Goal: Information Seeking & Learning: Check status

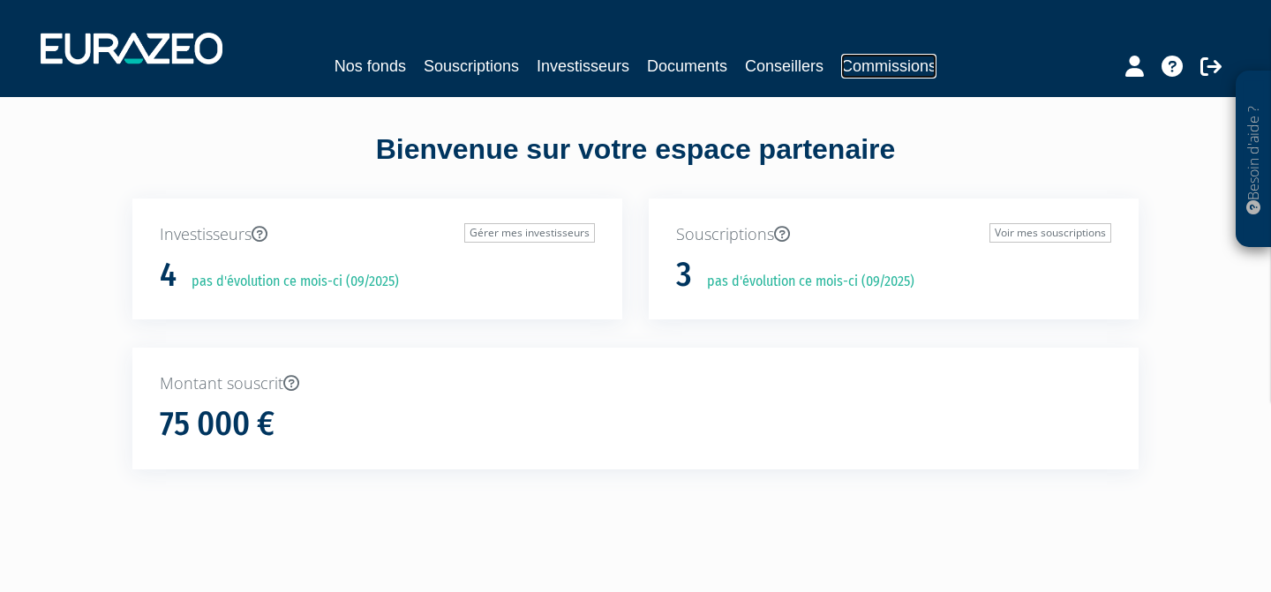
click at [852, 70] on link "Commissions" at bounding box center [888, 66] width 95 height 25
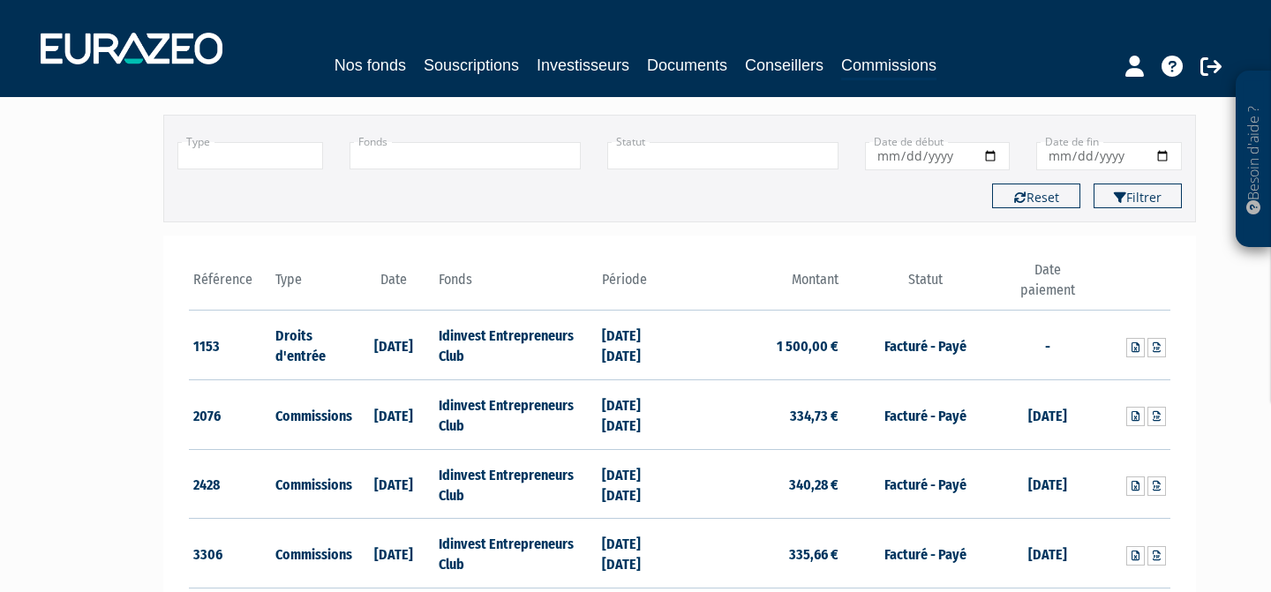
scroll to position [118, 0]
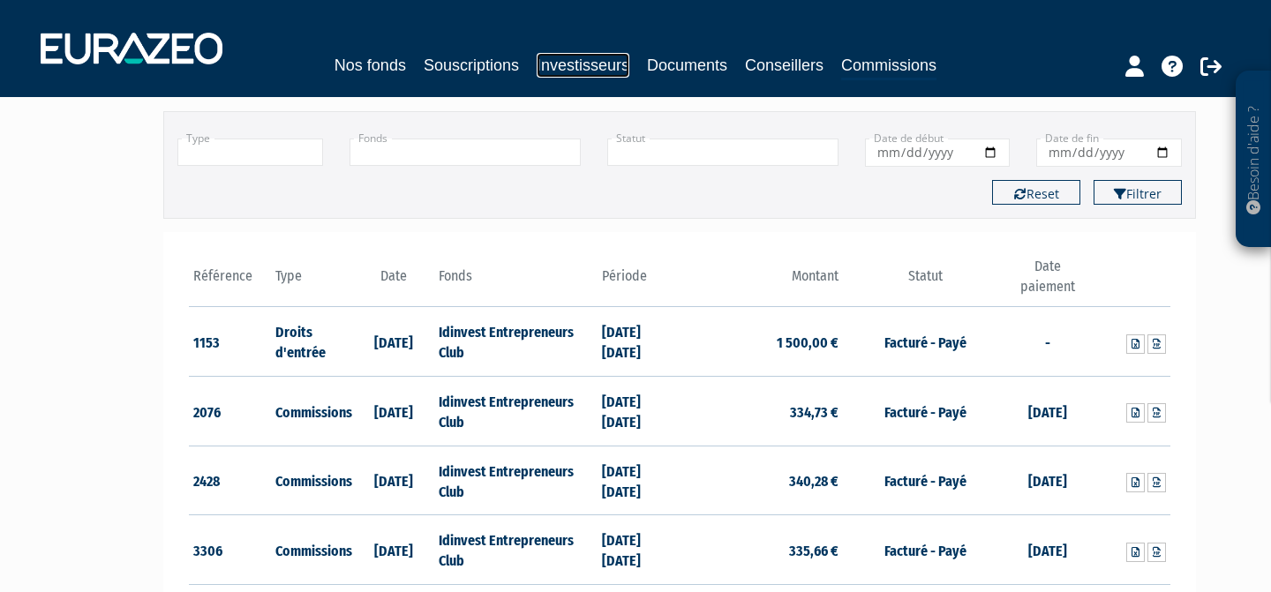
click at [596, 61] on link "Investisseurs" at bounding box center [583, 65] width 93 height 25
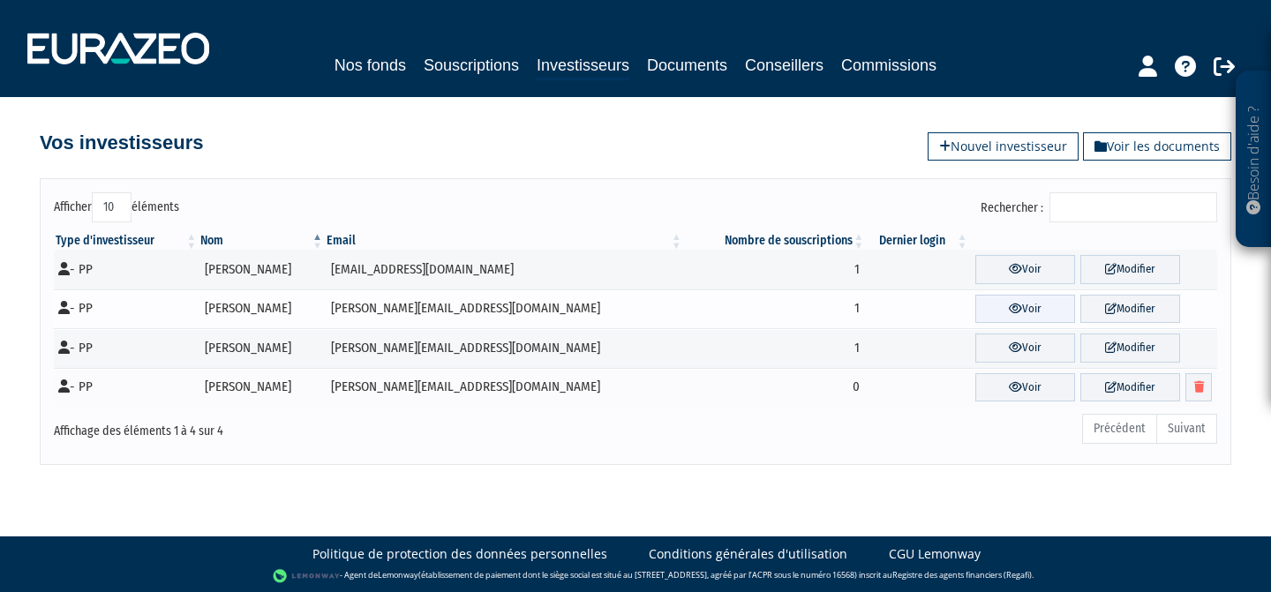
click at [1009, 305] on icon at bounding box center [1015, 308] width 13 height 11
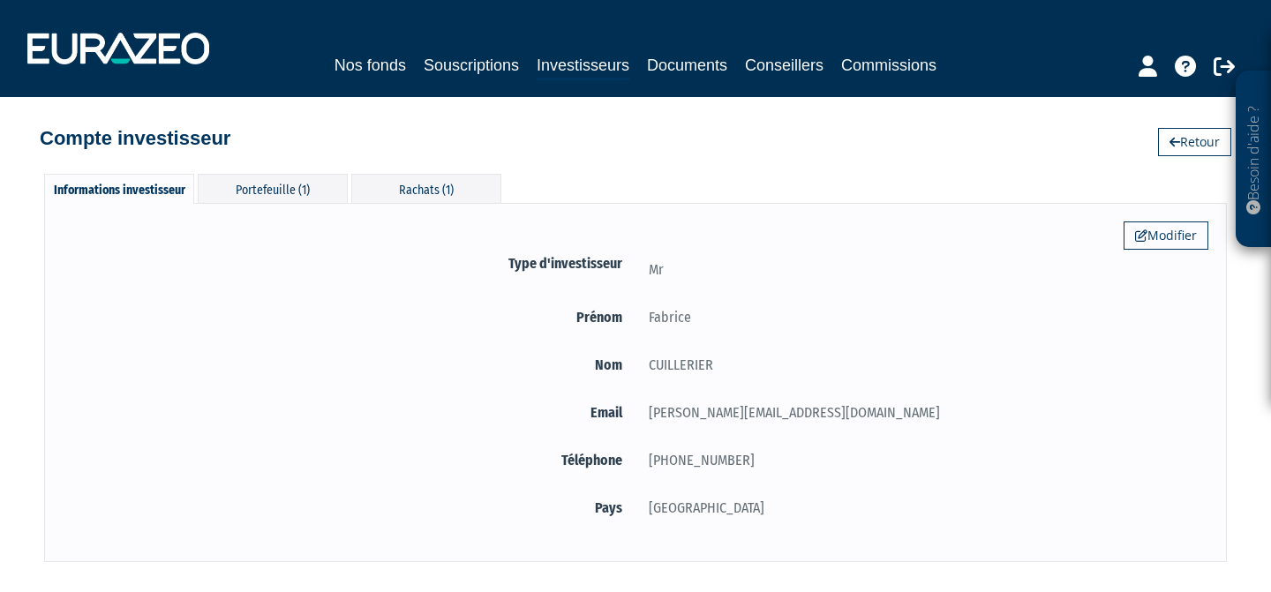
scroll to position [5, 0]
click at [421, 186] on div "Rachats (1)" at bounding box center [426, 187] width 150 height 29
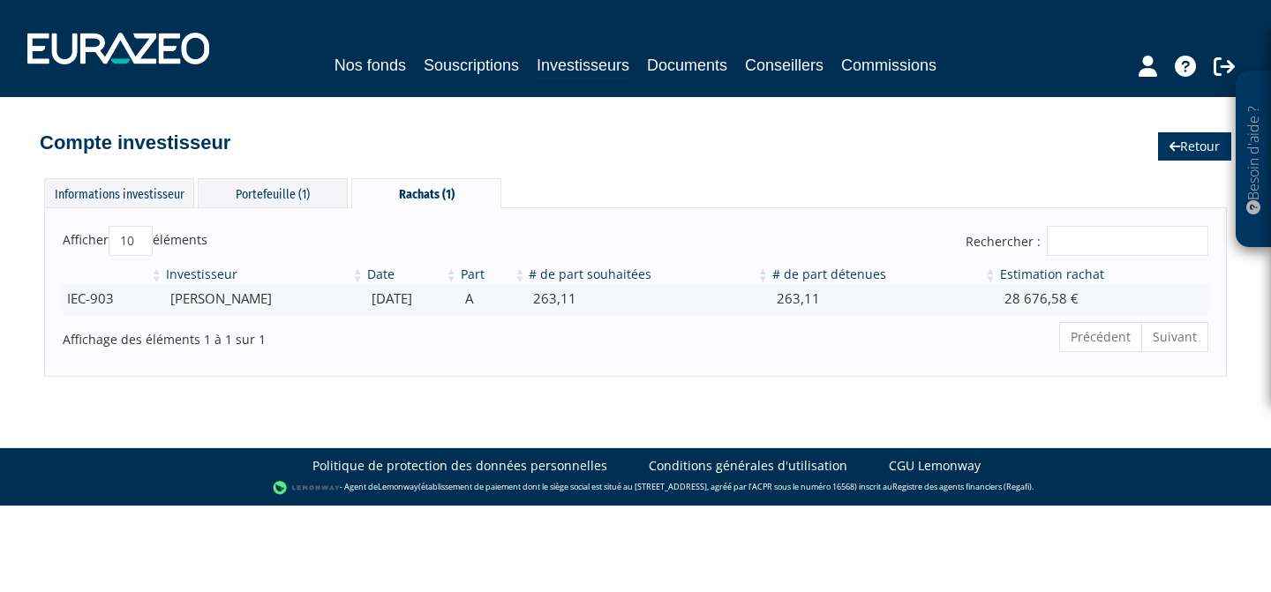
click at [1191, 140] on link "Retour" at bounding box center [1194, 146] width 73 height 28
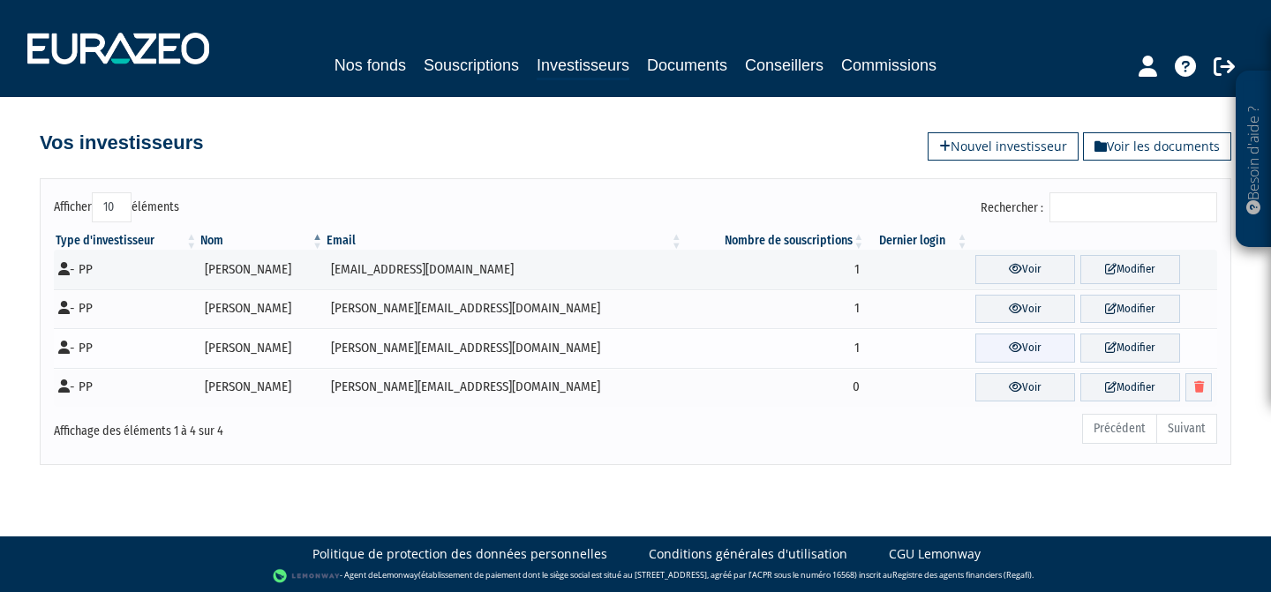
click at [1001, 351] on link "Voir" at bounding box center [1026, 348] width 100 height 29
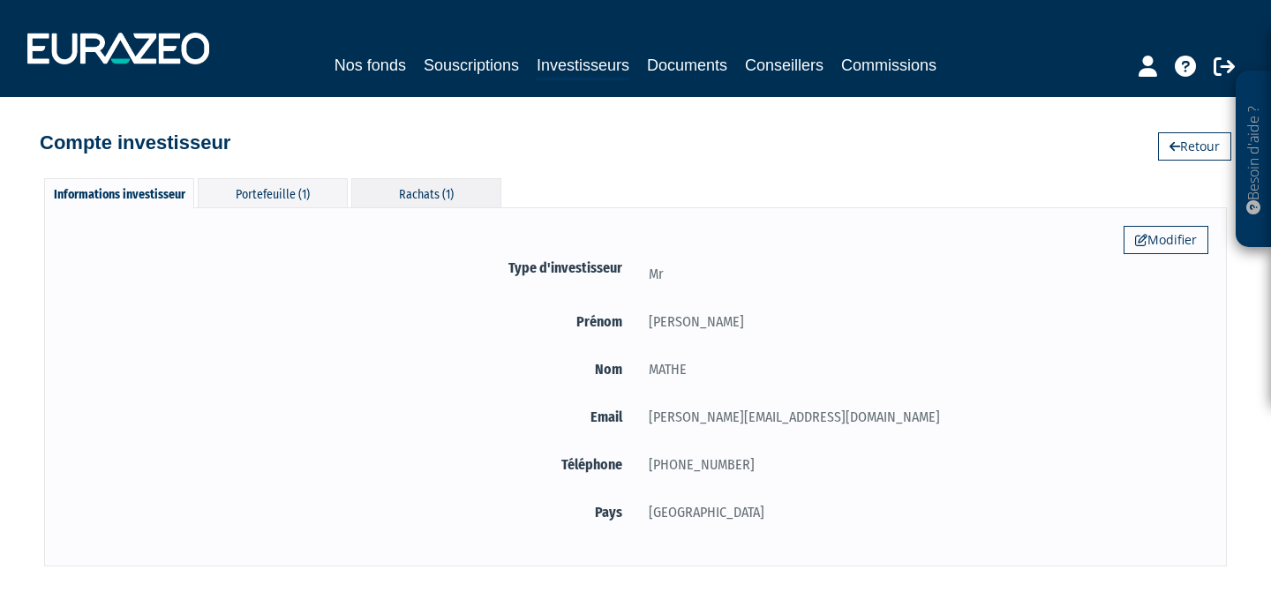
click at [417, 198] on div "Rachats (1)" at bounding box center [426, 192] width 150 height 29
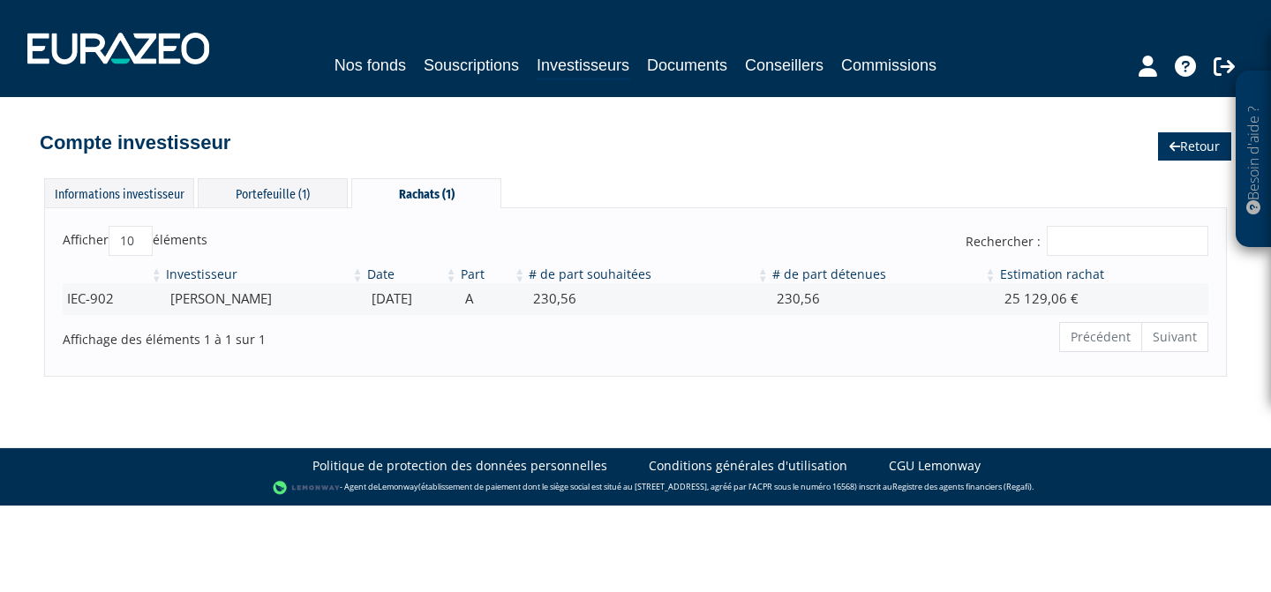
click at [1192, 156] on link "Retour" at bounding box center [1194, 146] width 73 height 28
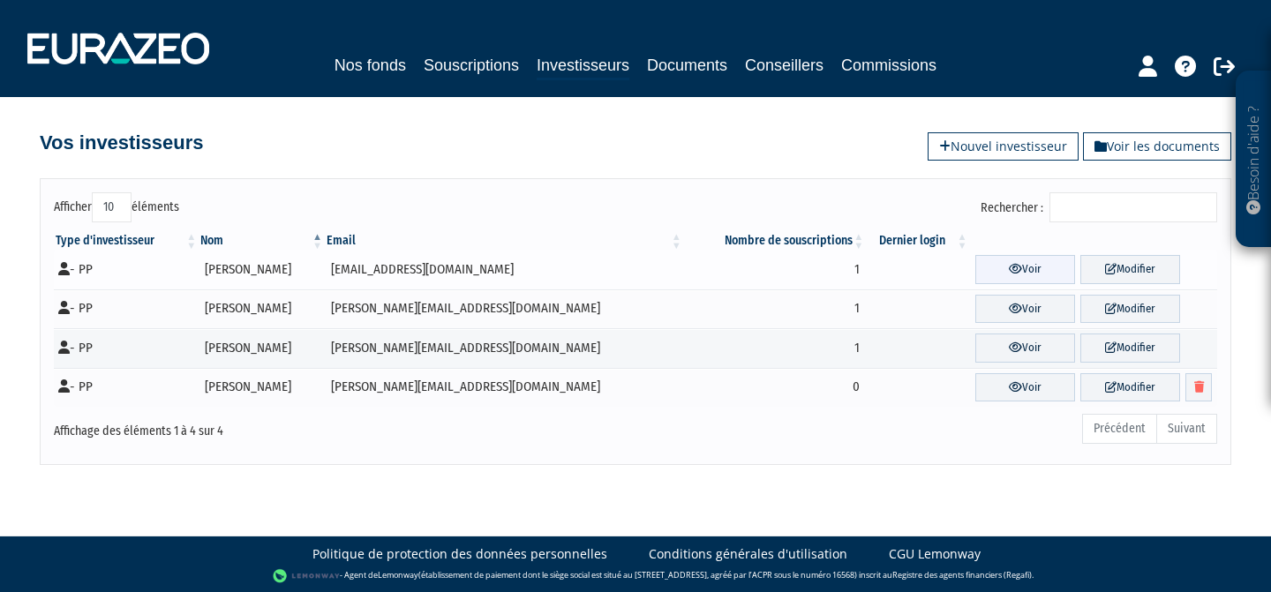
click at [1009, 270] on icon at bounding box center [1015, 268] width 13 height 11
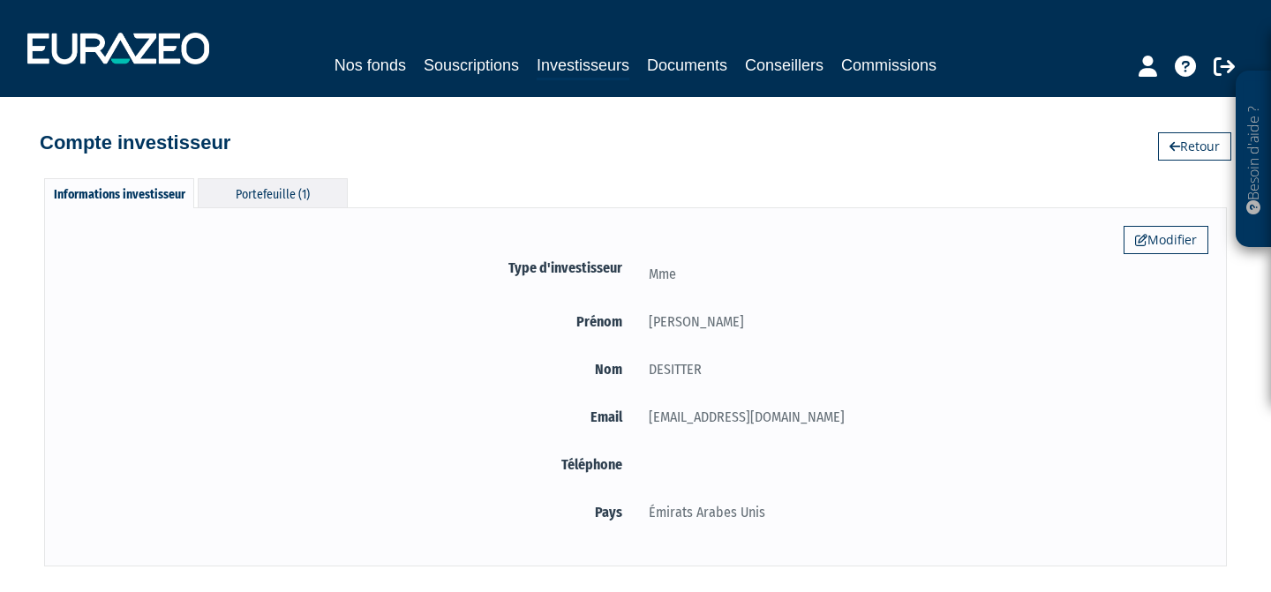
click at [289, 199] on div "Portefeuille (1)" at bounding box center [273, 192] width 150 height 29
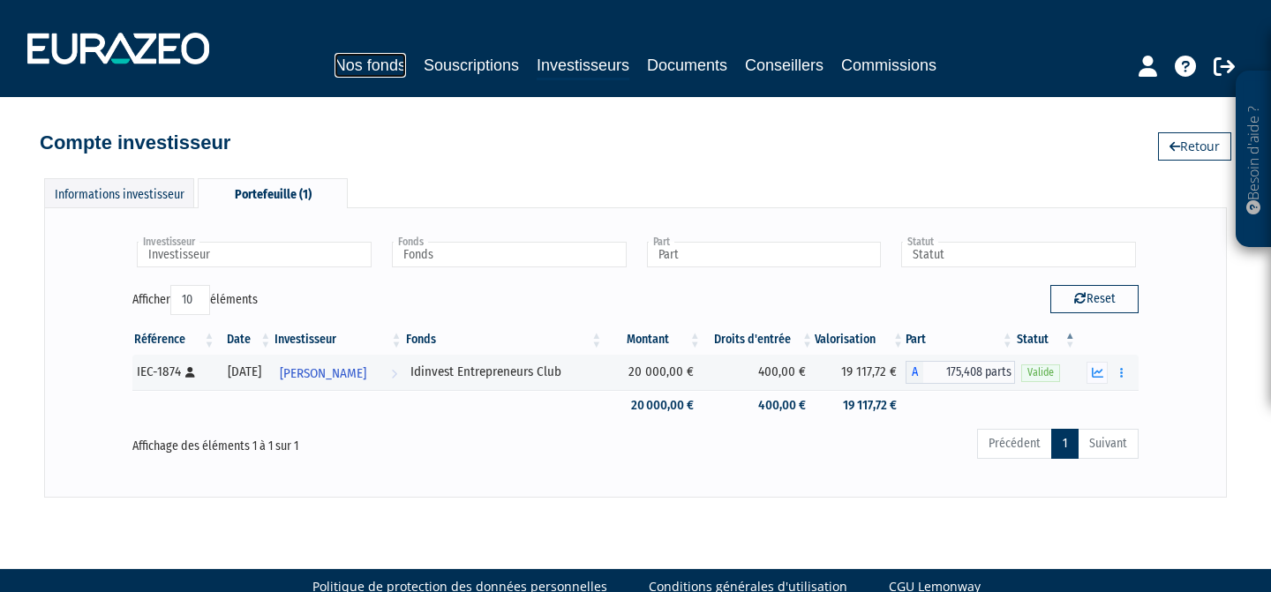
click at [397, 65] on link "Nos fonds" at bounding box center [371, 65] width 72 height 25
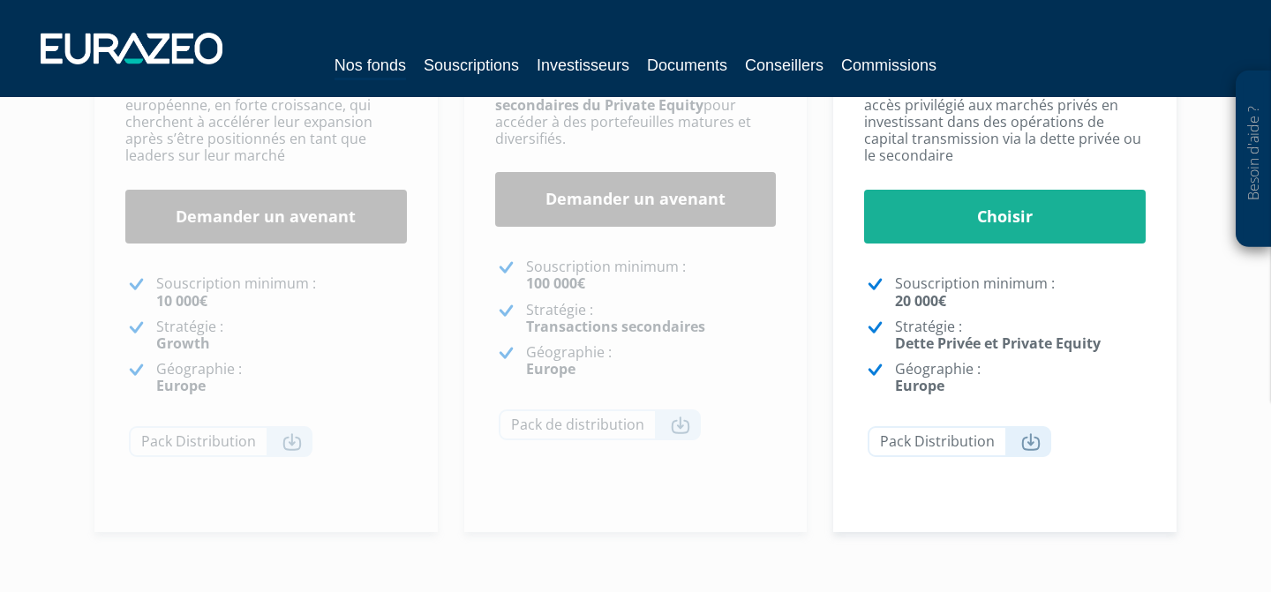
scroll to position [318, 0]
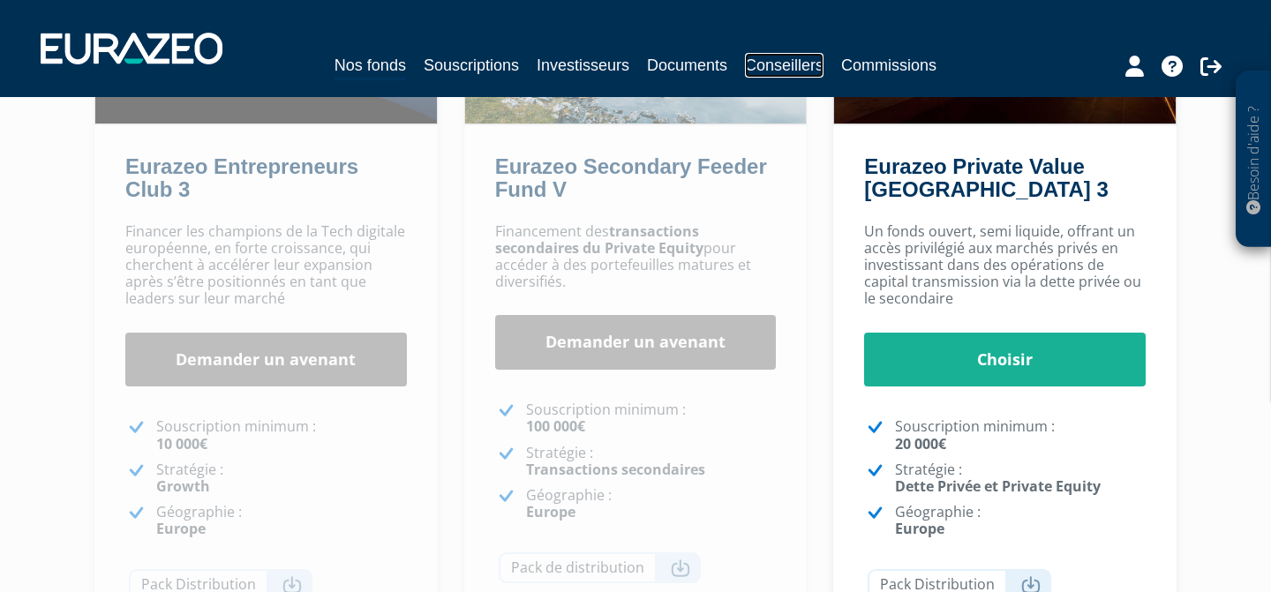
click at [765, 63] on link "Conseillers" at bounding box center [784, 65] width 79 height 25
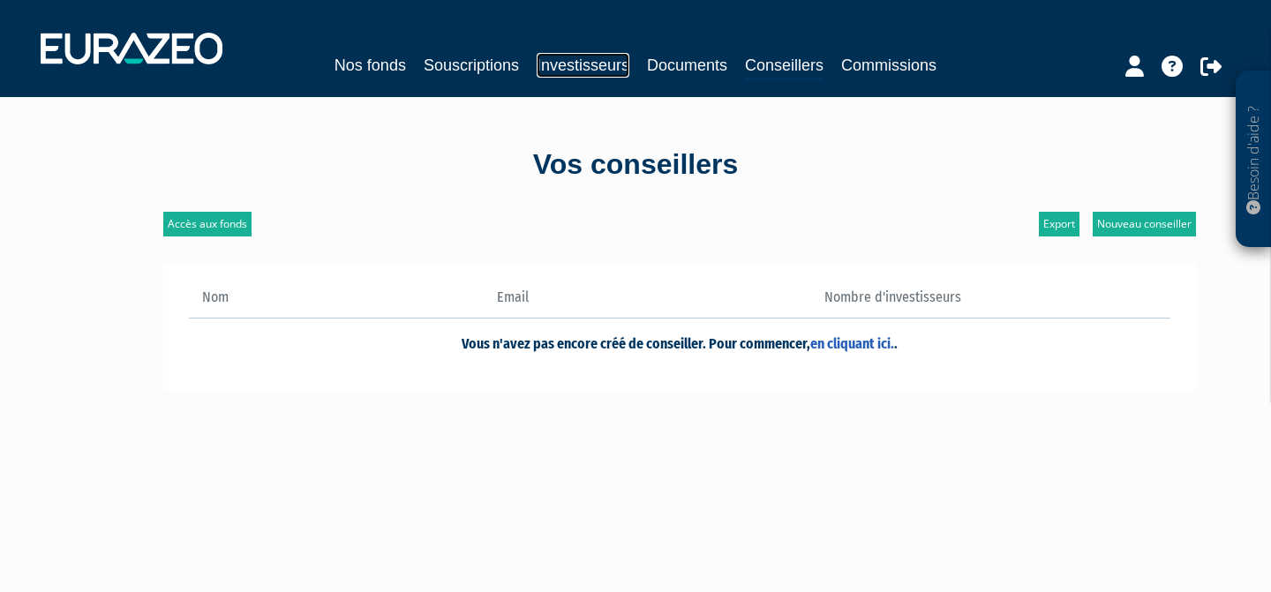
click at [597, 64] on link "Investisseurs" at bounding box center [583, 65] width 93 height 25
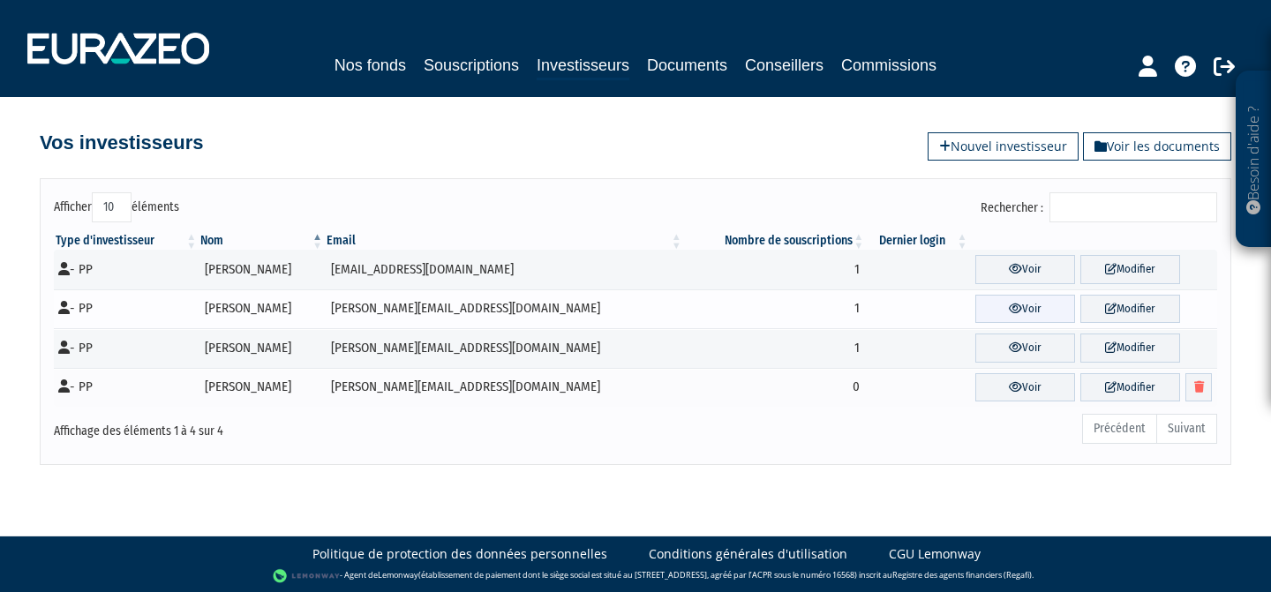
click at [1000, 308] on link "Voir" at bounding box center [1026, 309] width 100 height 29
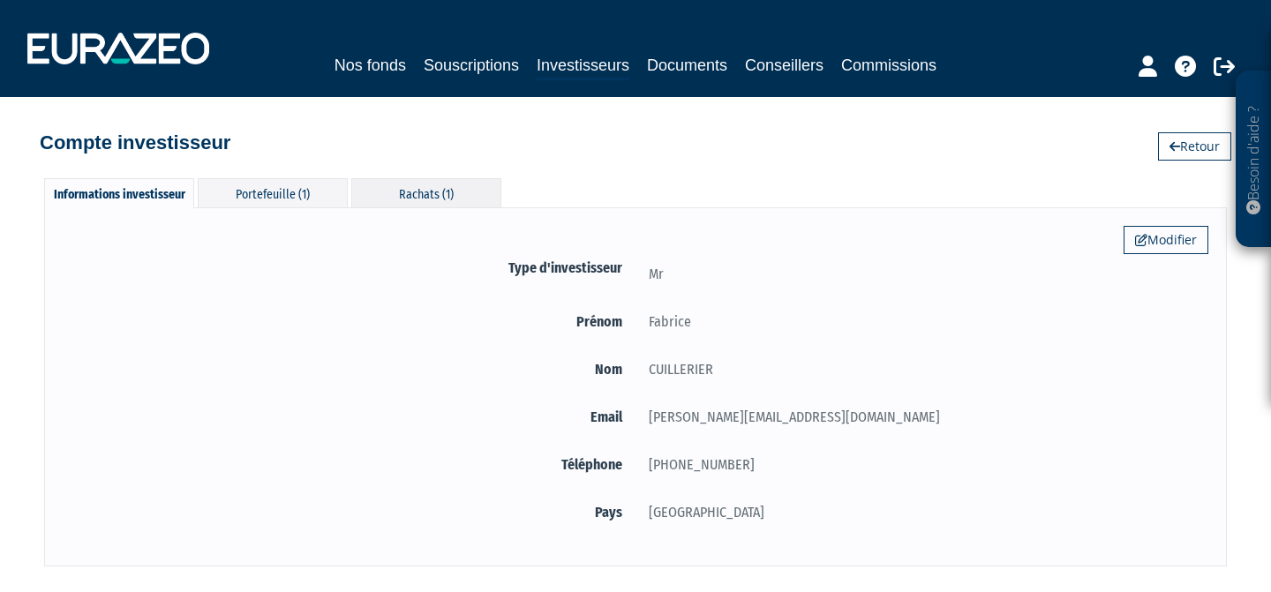
click at [400, 195] on div "Rachats (1)" at bounding box center [426, 192] width 150 height 29
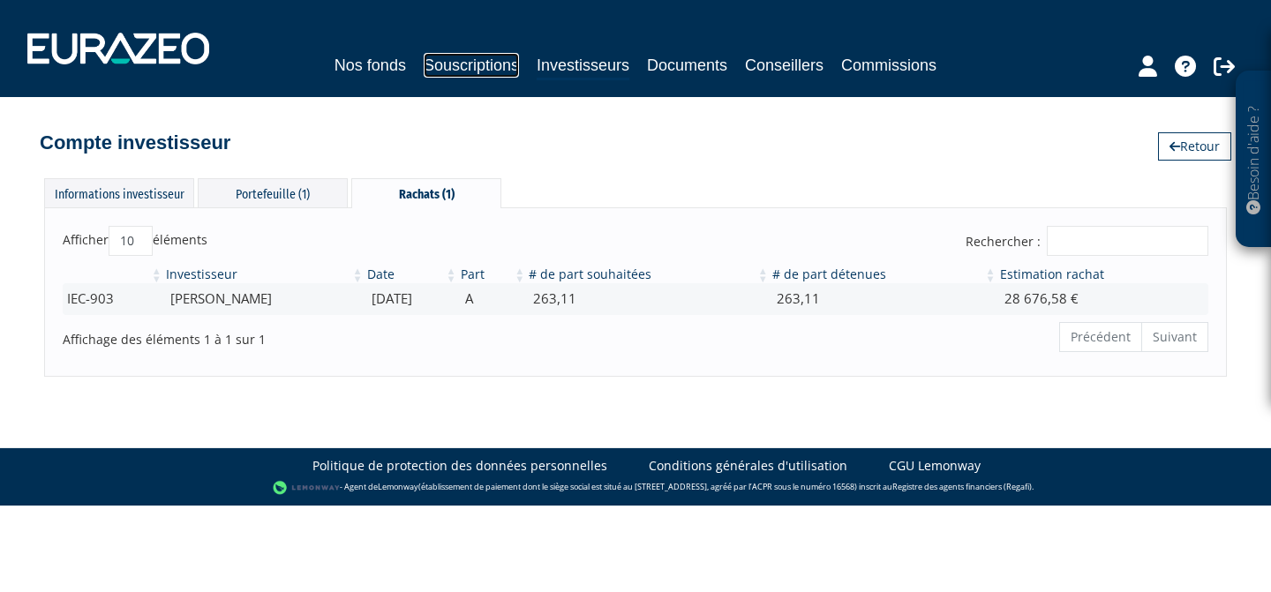
click at [474, 66] on link "Souscriptions" at bounding box center [471, 65] width 95 height 25
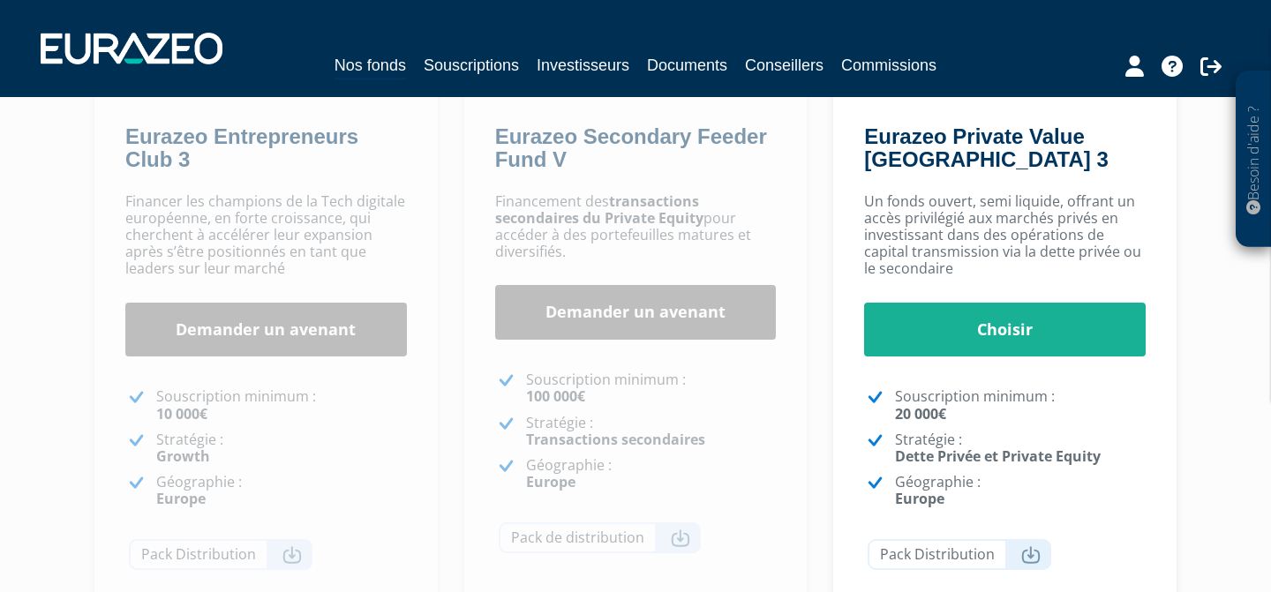
scroll to position [345, 0]
